Goal: Information Seeking & Learning: Find contact information

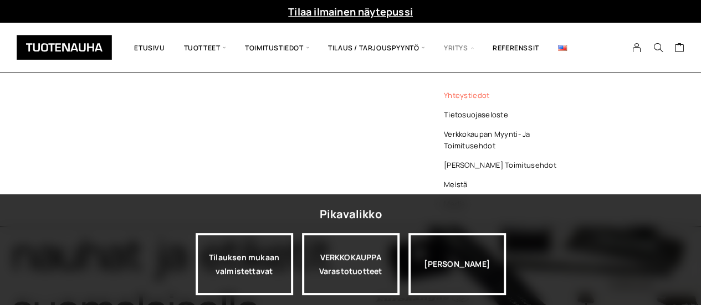
click at [469, 95] on link "Yhteystiedot" at bounding box center [506, 95] width 161 height 19
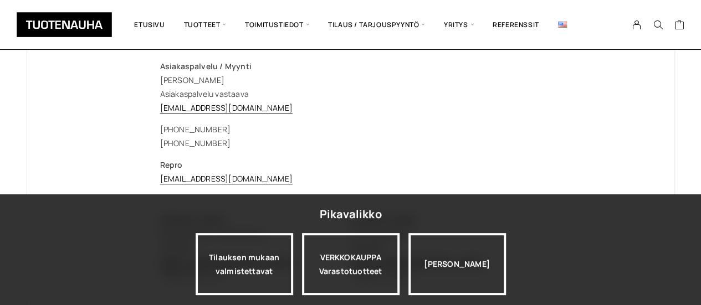
scroll to position [332, 0]
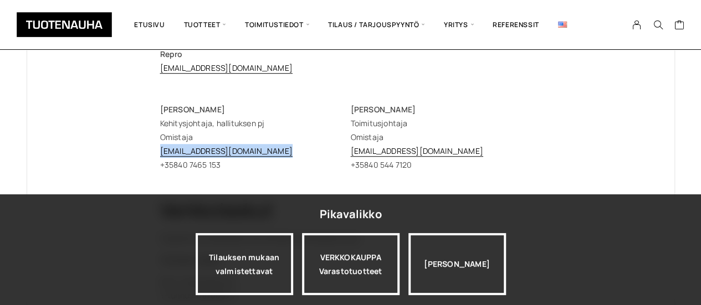
drag, startPoint x: 290, startPoint y: 155, endPoint x: 158, endPoint y: 153, distance: 131.3
click at [158, 153] on div "Tuotenauha Oy [EMAIL_ADDRESS][DOMAIN_NAME] [EMAIL_ADDRESS][DOMAIN_NAME] Puh. [P…" at bounding box center [350, 177] width 425 height 789
copy link "[EMAIL_ADDRESS][DOMAIN_NAME]"
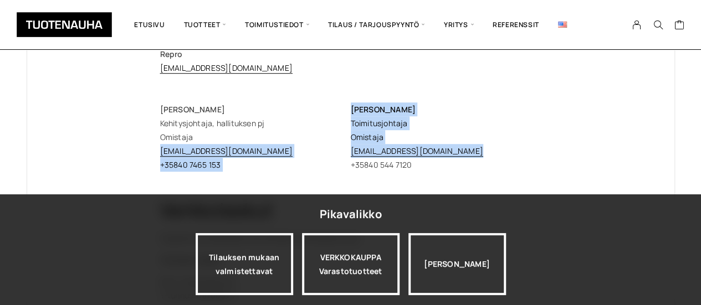
drag, startPoint x: 499, startPoint y: 155, endPoint x: 349, endPoint y: 154, distance: 149.6
click at [349, 154] on div "[PERSON_NAME] Kehitysjohtaja, hallituksen pj Omistaja [EMAIL_ADDRESS][DOMAIN_NA…" at bounding box center [350, 136] width 381 height 69
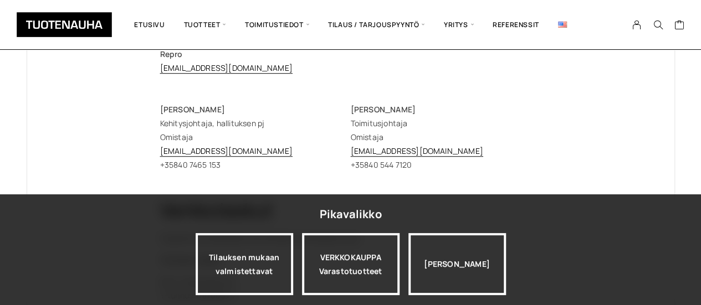
click at [463, 161] on p "[PERSON_NAME] Toimitusjohtaja Omistaja [PERSON_NAME][EMAIL_ADDRESS][DOMAIN_NAME…" at bounding box center [446, 136] width 191 height 69
drag, startPoint x: 484, startPoint y: 153, endPoint x: 350, endPoint y: 150, distance: 134.1
click at [351, 150] on p "[PERSON_NAME] Toimitusjohtaja Omistaja [PERSON_NAME][EMAIL_ADDRESS][DOMAIN_NAME…" at bounding box center [446, 136] width 191 height 69
copy link "timo.heikkinen@tuotenauha.fi"
click at [440, 173] on div "Tuotenauha Oy myynti@tuotenauha.fi info@tuotenauha.fi Puh. +358 3 872 080 Posti…" at bounding box center [350, 178] width 381 height 712
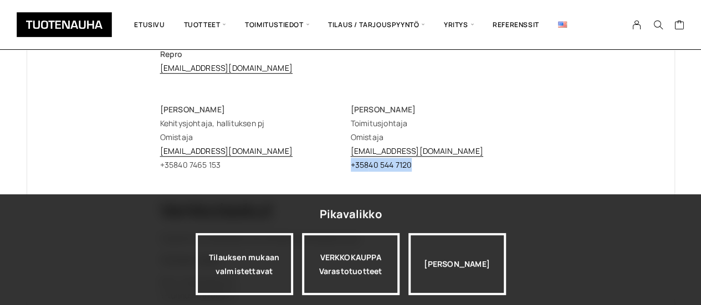
drag, startPoint x: 434, startPoint y: 167, endPoint x: 351, endPoint y: 165, distance: 82.6
click at [351, 165] on p "Timo Heikkinen Toimitusjohtaja Omistaja timo.heikkinen@tuotenauha.fi +358 40 54…" at bounding box center [446, 136] width 191 height 69
copy p "+358 40 544 7120"
drag, startPoint x: 234, startPoint y: 161, endPoint x: 178, endPoint y: 167, distance: 56.3
click at [178, 167] on p "Erja Ylisirniö Kehitysjohtaja, hallituksen pj Omistaja erja.ylisirnio@tuotenauh…" at bounding box center [255, 136] width 191 height 69
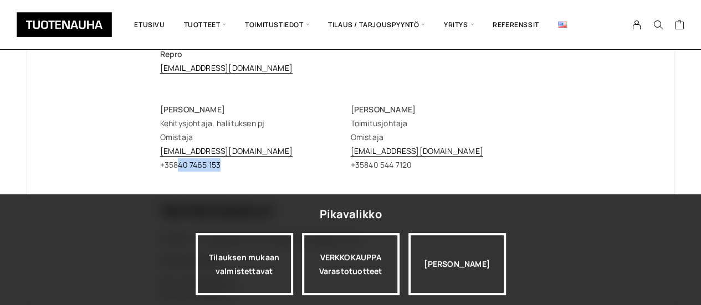
copy p "40 7465 153"
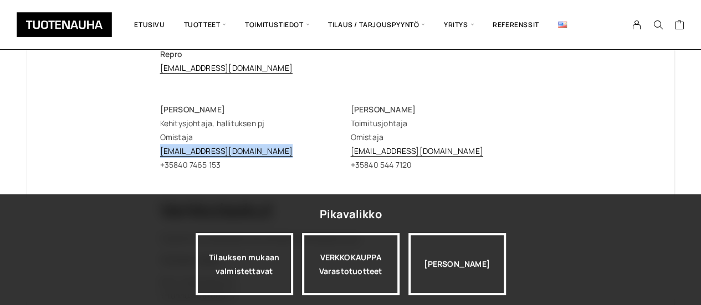
drag, startPoint x: 283, startPoint y: 151, endPoint x: 162, endPoint y: 152, distance: 121.3
click at [162, 152] on p "Erja Ylisirniö Kehitysjohtaja, hallituksen pj Omistaja erja.ylisirnio@tuotenauh…" at bounding box center [255, 136] width 191 height 69
copy link "erja.ylisirnio@tuotenauha.fi"
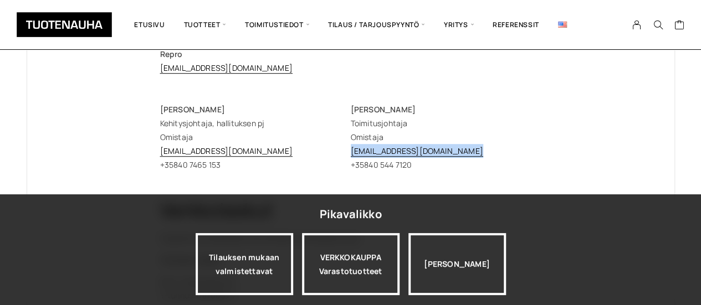
drag, startPoint x: 483, startPoint y: 149, endPoint x: 350, endPoint y: 152, distance: 133.0
click at [351, 152] on p "Timo Heikkinen Toimitusjohtaja Omistaja timo.heikkinen@tuotenauha.fi +358 40 54…" at bounding box center [446, 136] width 191 height 69
copy link "timo.heikkinen@tuotenauha.fi"
